Goal: Task Accomplishment & Management: Complete application form

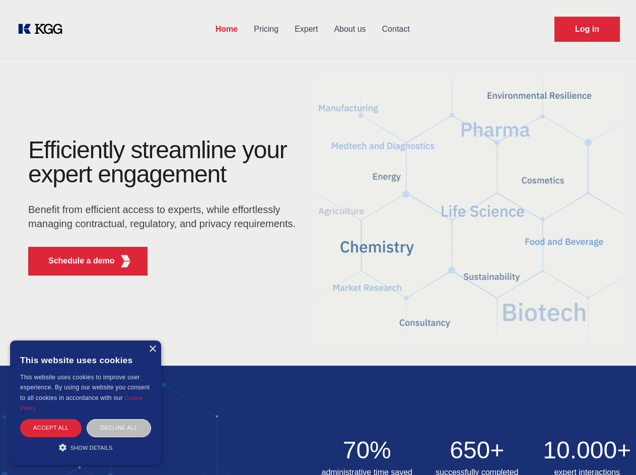
click at [318, 237] on div "Efficiently streamline your expert engagement Benefit from efficient access to …" at bounding box center [165, 211] width 306 height 146
click at [76, 261] on p "Schedule a demo" at bounding box center [81, 261] width 66 height 12
click at [152, 349] on div "× This website uses cookies This website uses cookies to improve user experienc…" at bounding box center [85, 402] width 151 height 124
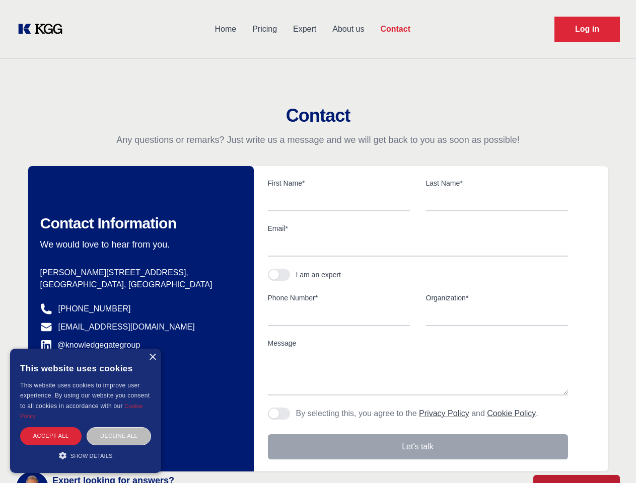
click at [51, 427] on div "Accept all" at bounding box center [50, 436] width 61 height 18
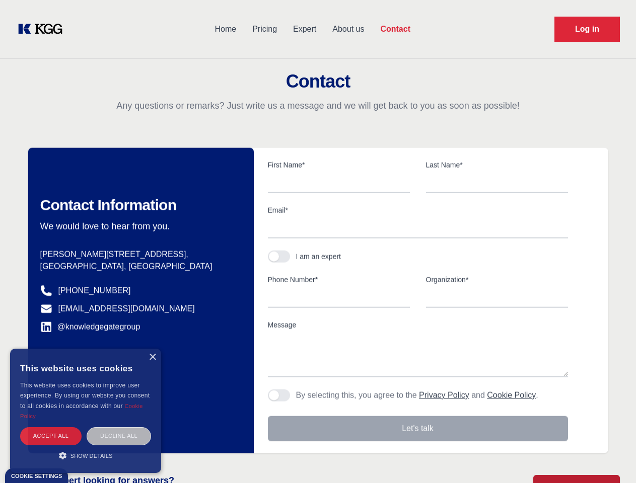
click at [119, 427] on div "Decline all" at bounding box center [119, 436] width 64 height 18
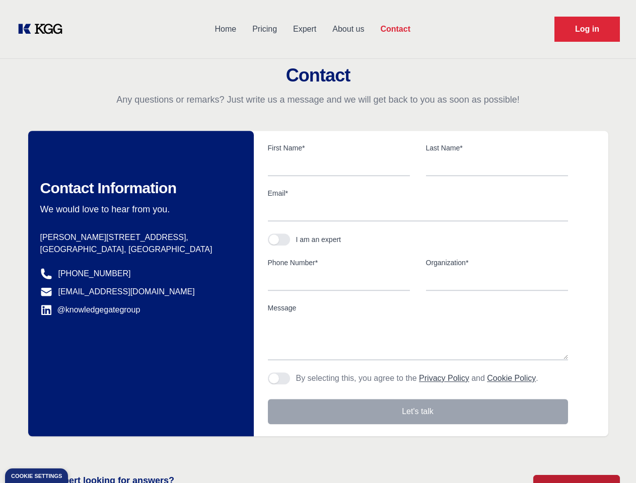
click at [86, 447] on main "Contact Any questions or remarks? Just write us a message and we will get back …" at bounding box center [318, 262] width 636 height 524
